Goal: Register for event/course

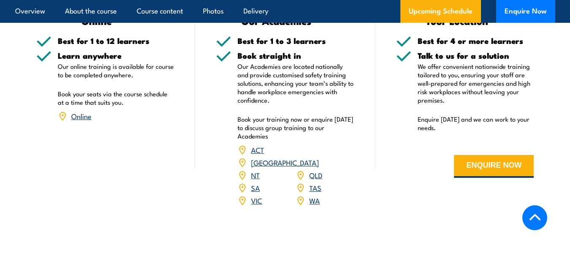
scroll to position [1547, 0]
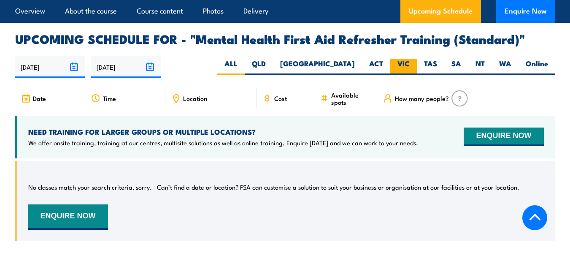
click at [402, 68] on label "VIC" at bounding box center [403, 67] width 27 height 16
click at [410, 64] on input "VIC" at bounding box center [412, 61] width 5 height 5
radio input "true"
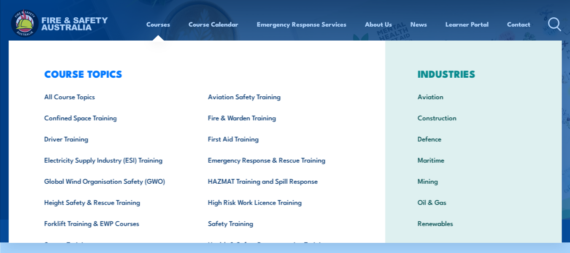
scroll to position [65, 0]
